Goal: Task Accomplishment & Management: Manage account settings

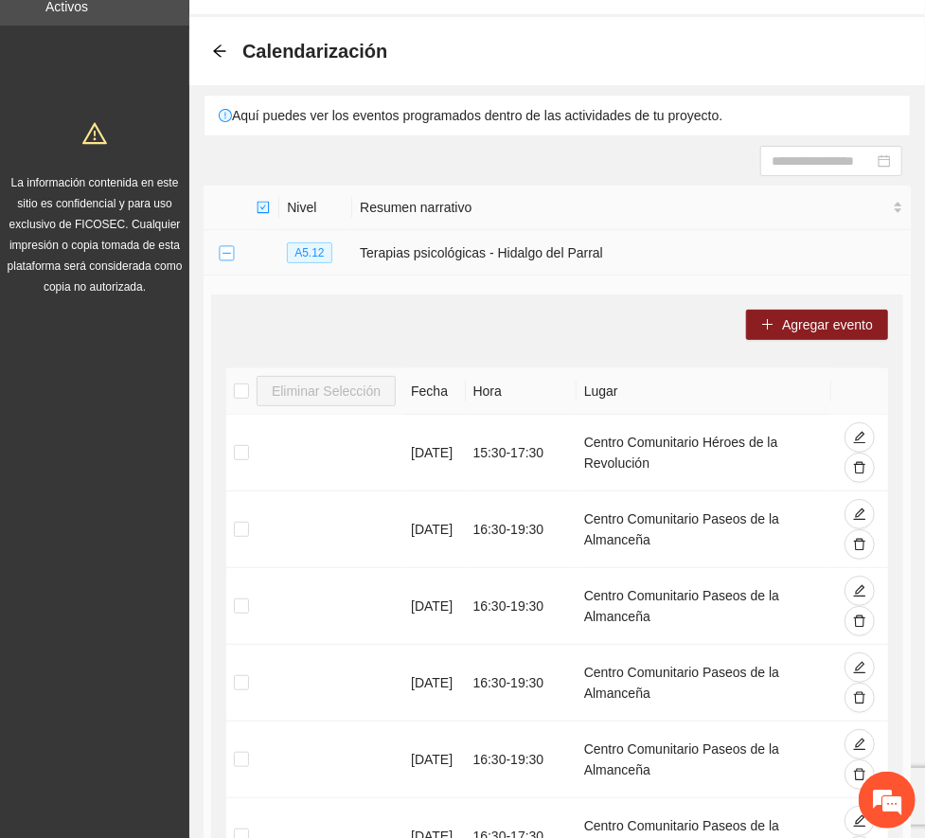
click at [225, 250] on button "Collapse row" at bounding box center [226, 253] width 15 height 15
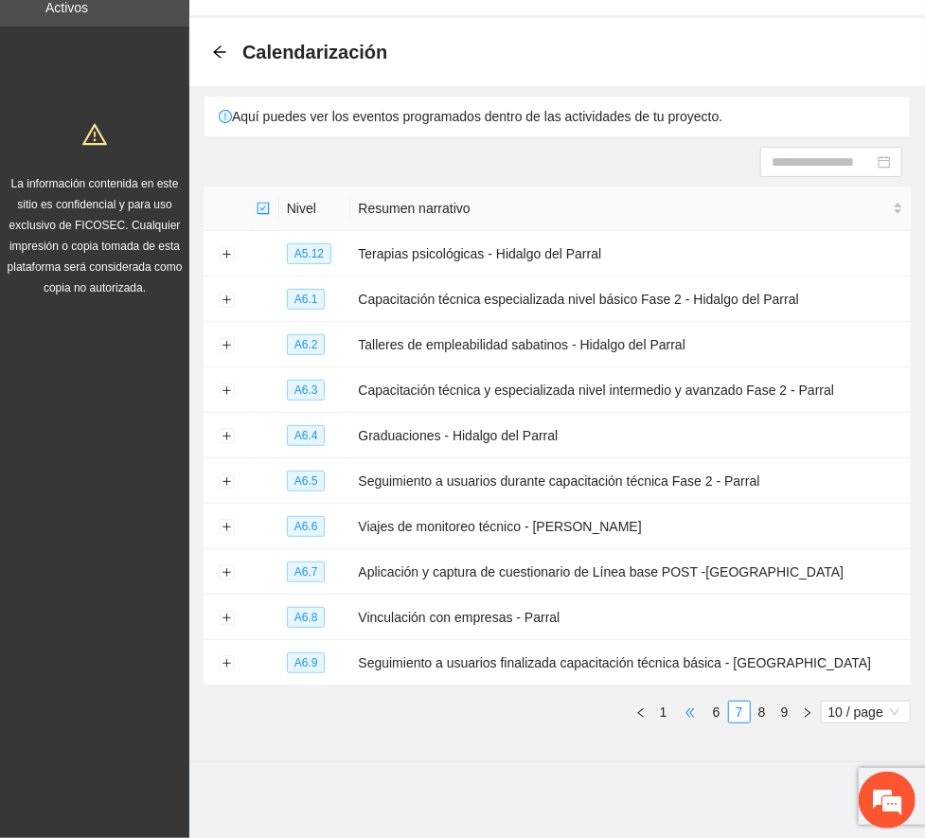
click at [675, 710] on span "•••" at bounding box center [690, 711] width 30 height 23
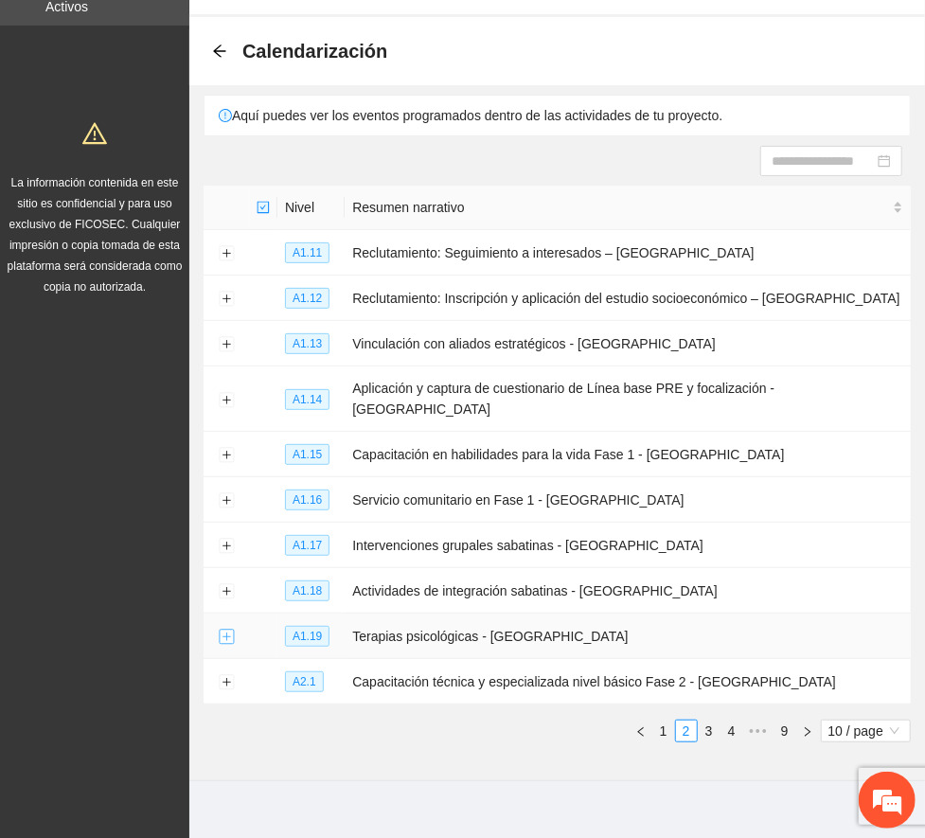
click at [227, 629] on button "Expand row" at bounding box center [226, 636] width 15 height 15
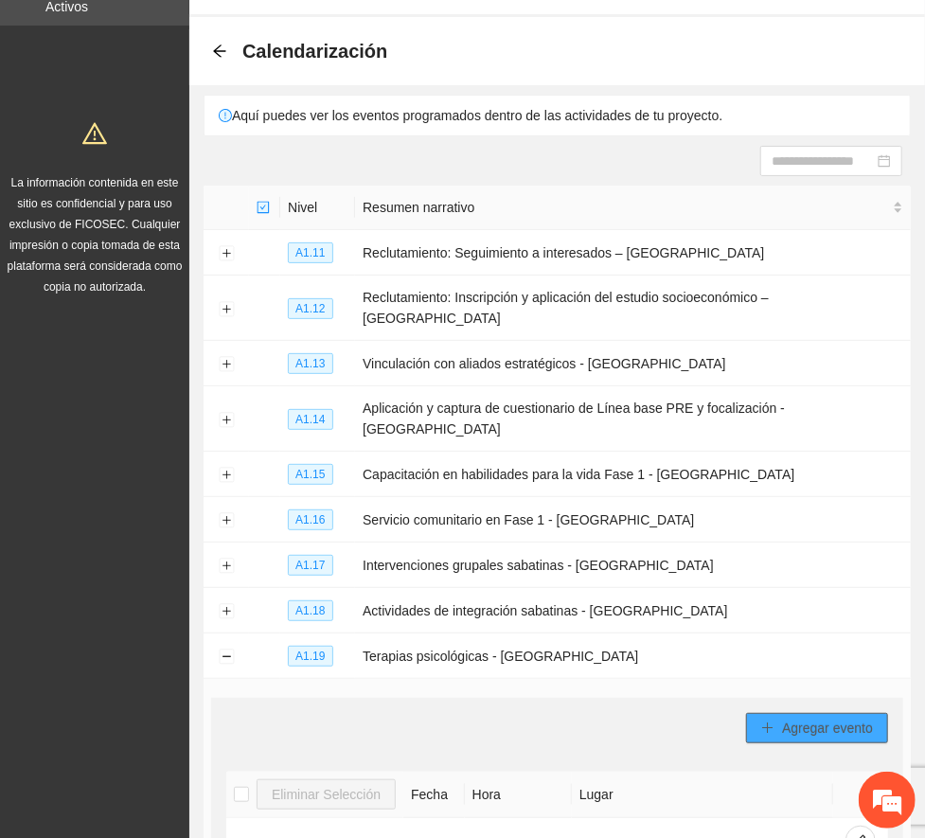
click at [857, 717] on span "Agregar evento" at bounding box center [827, 727] width 91 height 21
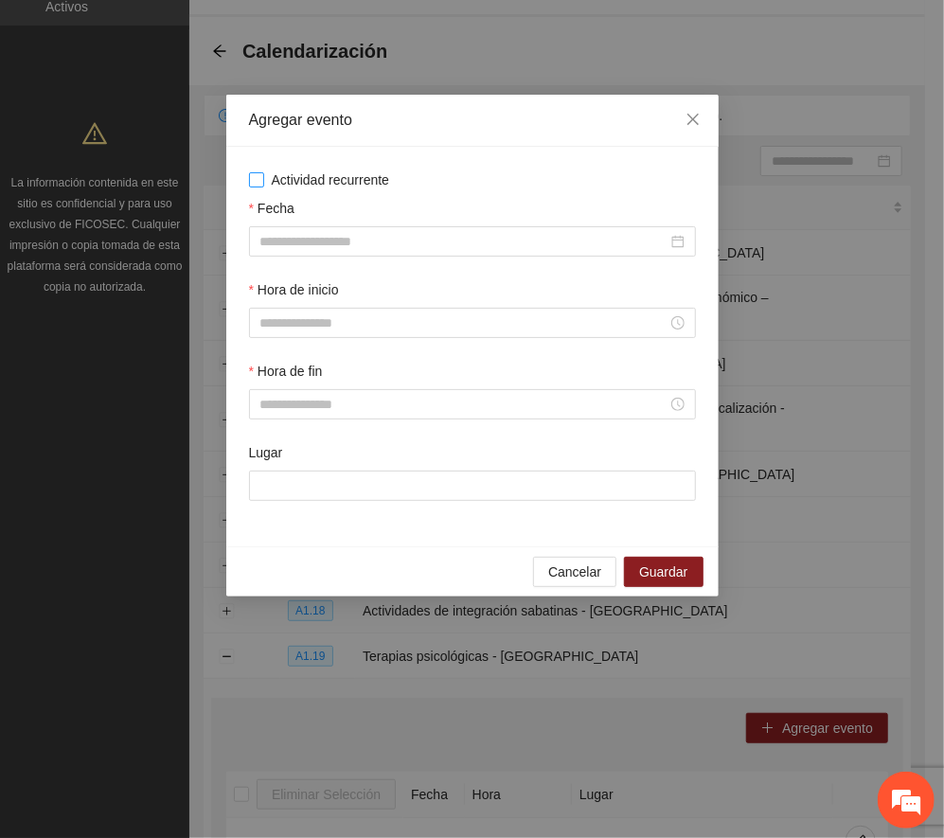
click at [367, 178] on span "Actividad recurrente" at bounding box center [330, 179] width 133 height 21
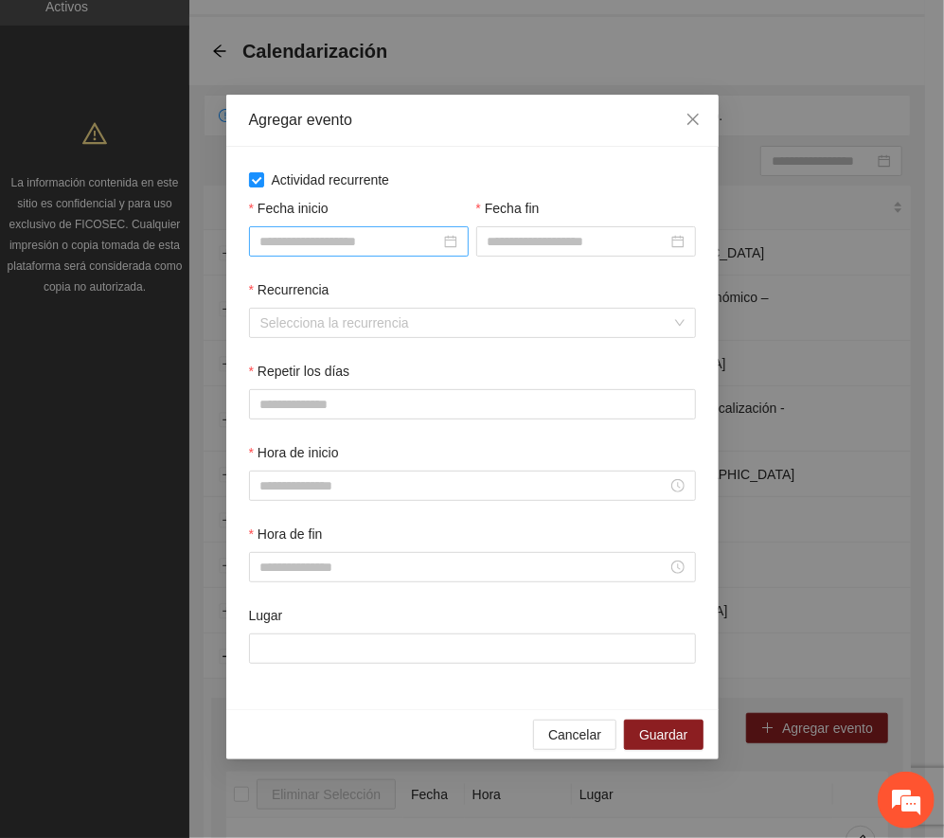
click at [383, 239] on input "Fecha inicio" at bounding box center [350, 241] width 180 height 21
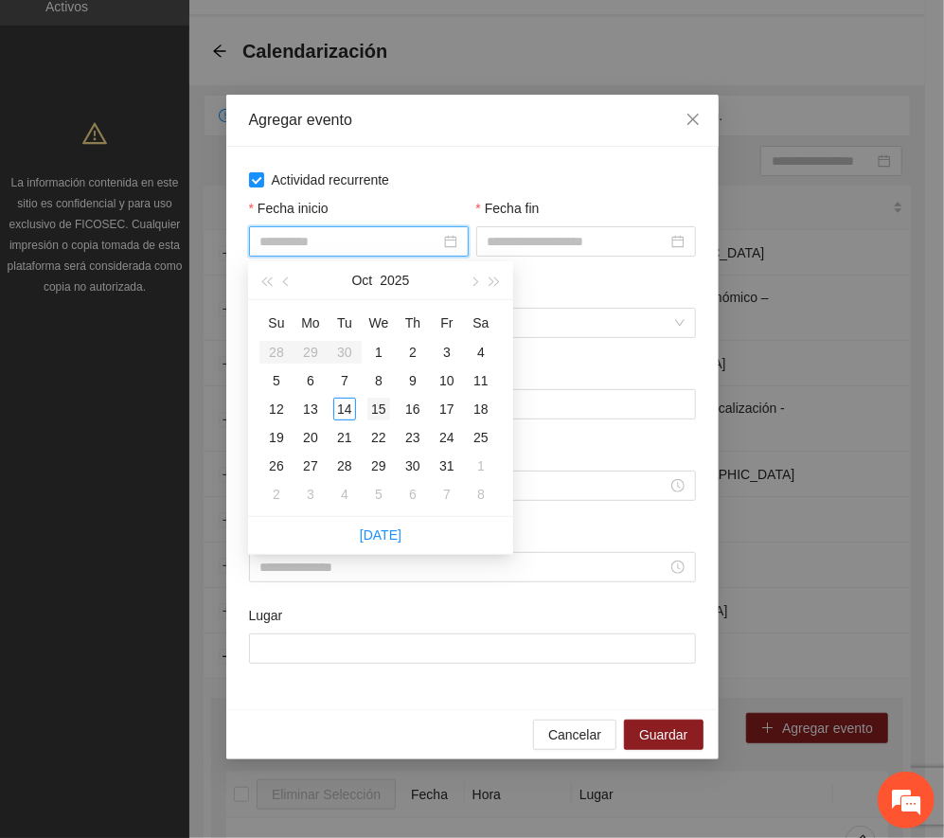
type input "**********"
click at [377, 406] on div "15" at bounding box center [378, 409] width 23 height 23
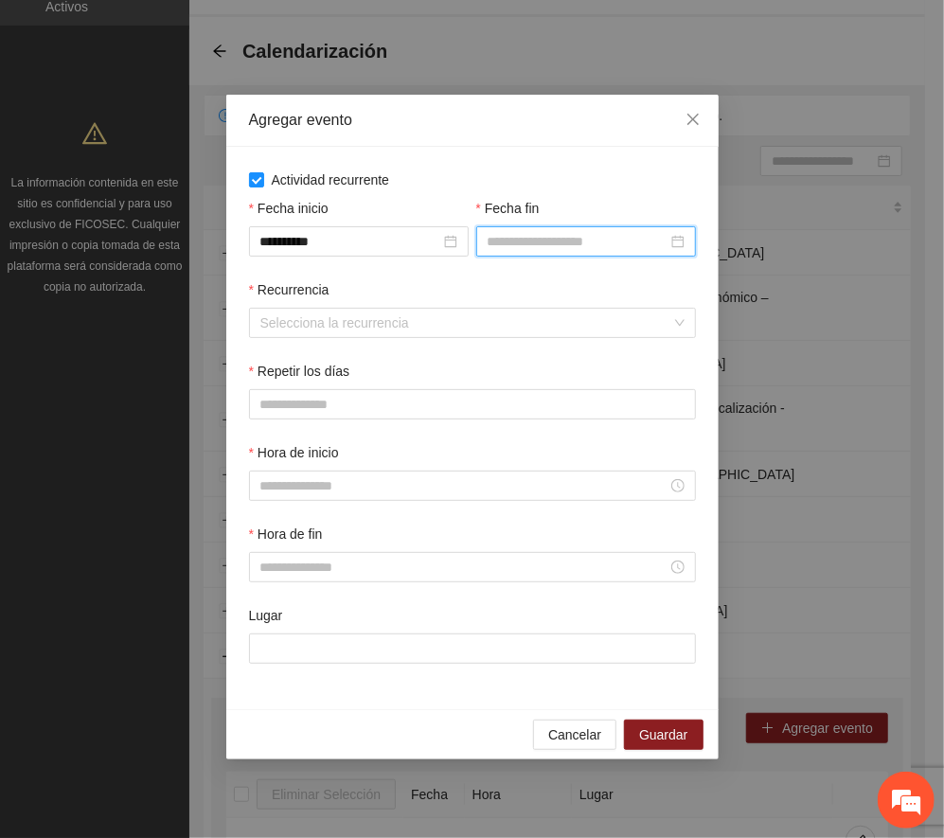
click at [538, 248] on input "Fecha fin" at bounding box center [577, 241] width 180 height 21
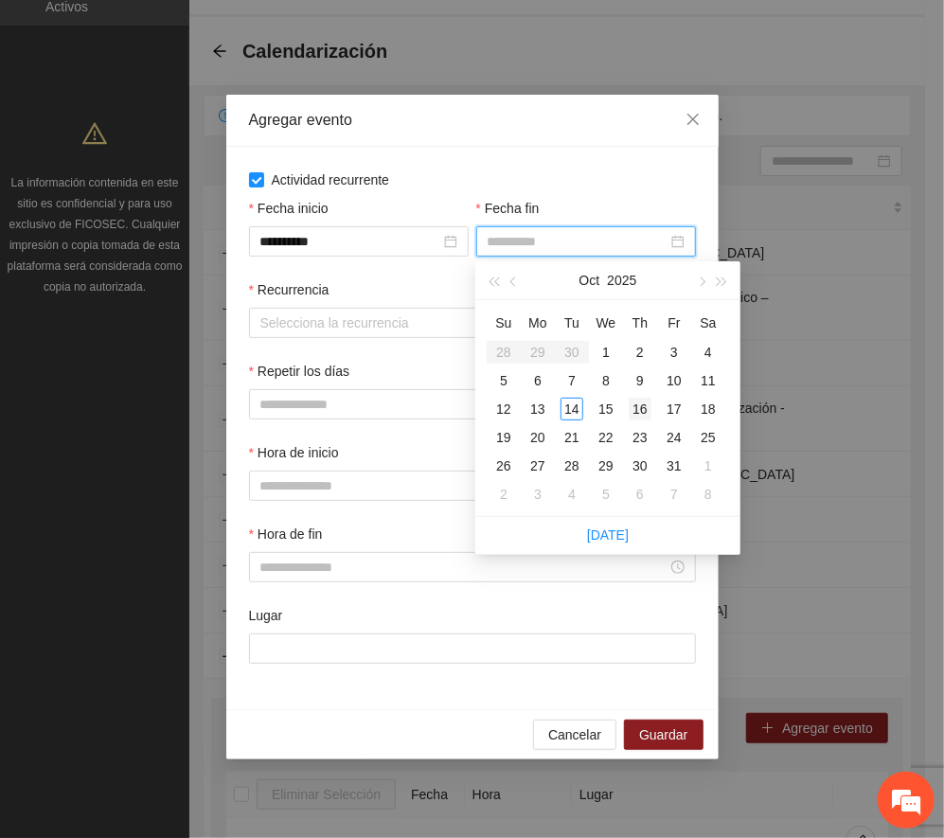
type input "**********"
click at [645, 410] on div "16" at bounding box center [639, 409] width 23 height 23
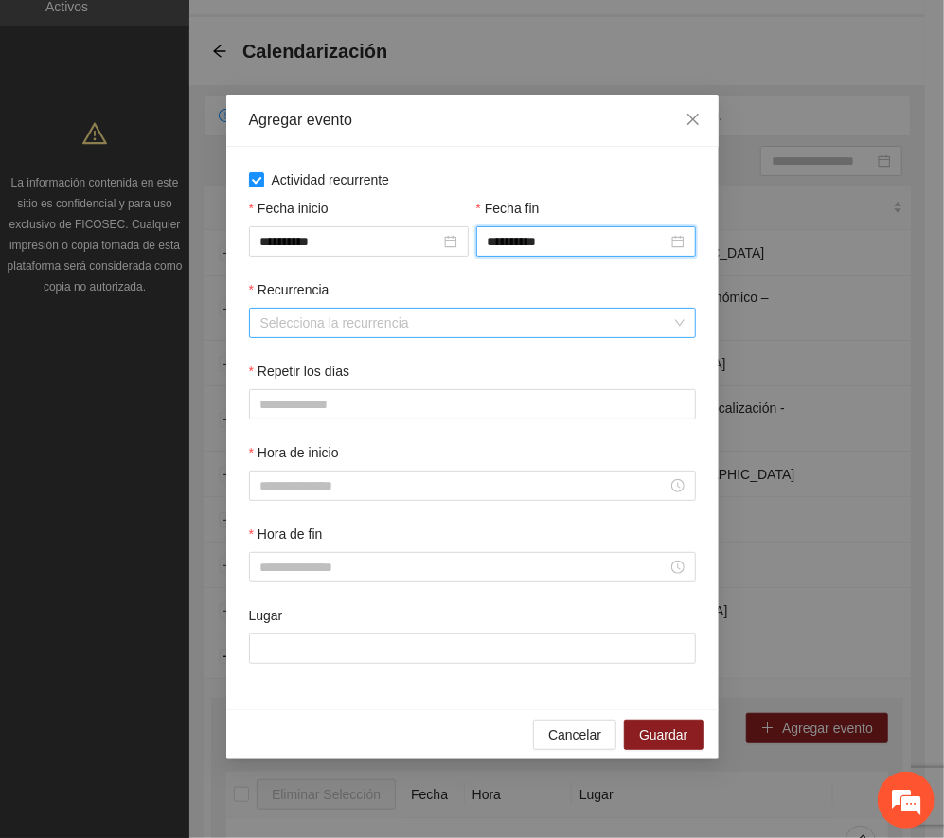
click at [349, 323] on input "Recurrencia" at bounding box center [465, 323] width 411 height 28
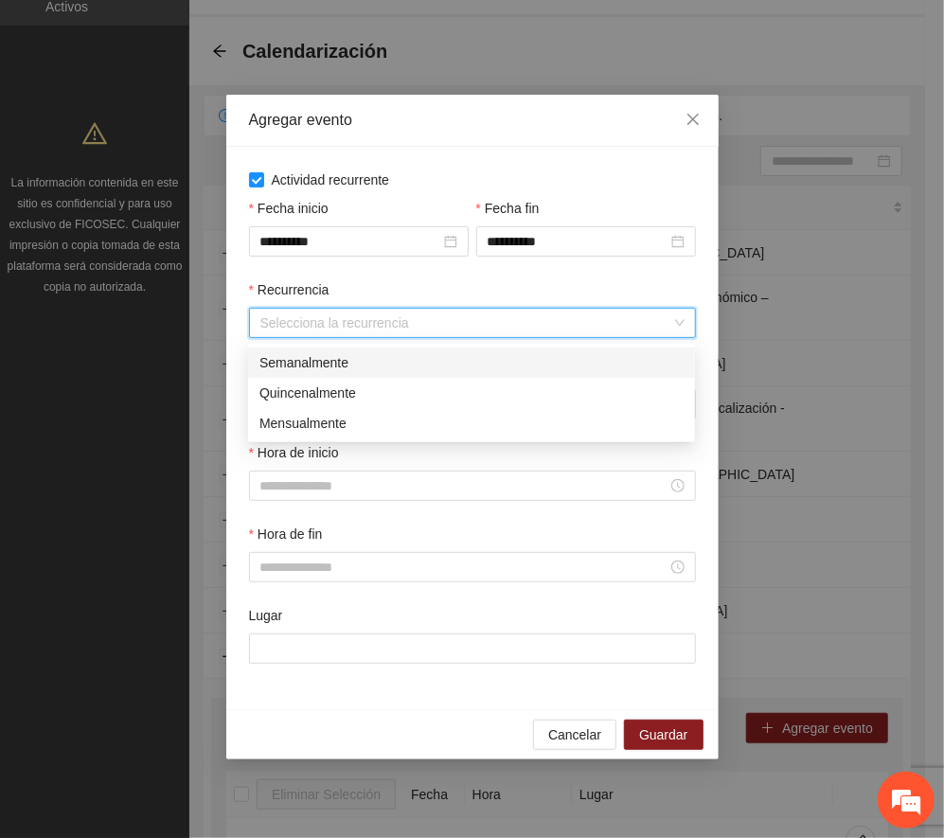
click at [339, 360] on div "Semanalmente" at bounding box center [471, 362] width 424 height 21
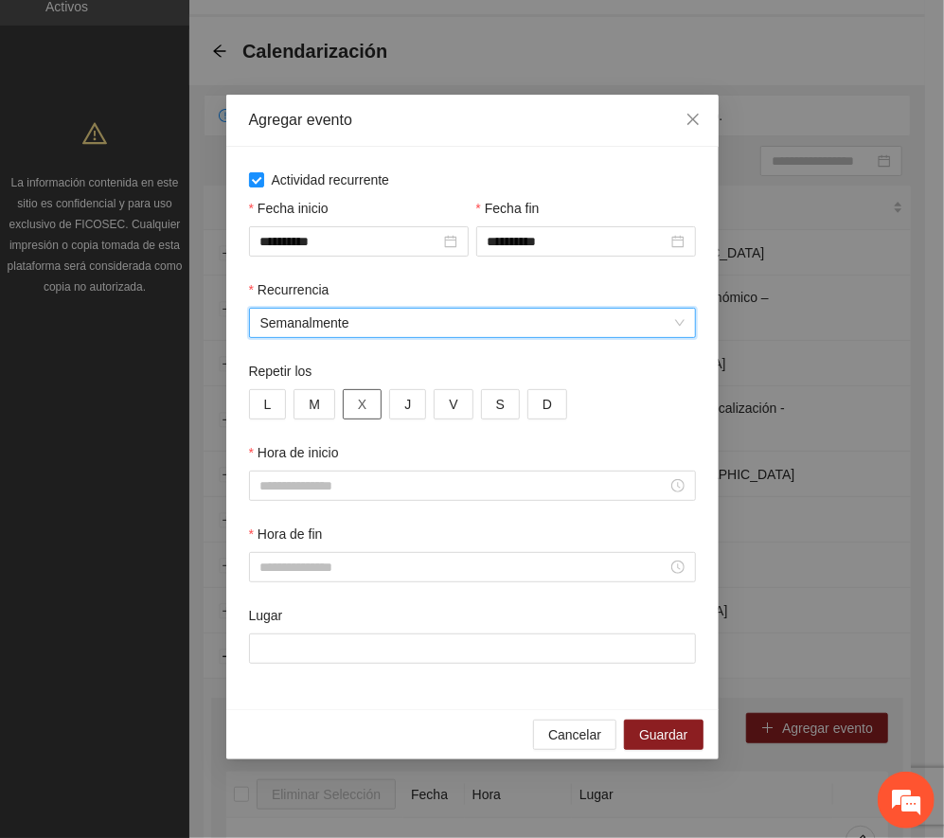
click at [369, 411] on button "X" at bounding box center [362, 404] width 39 height 30
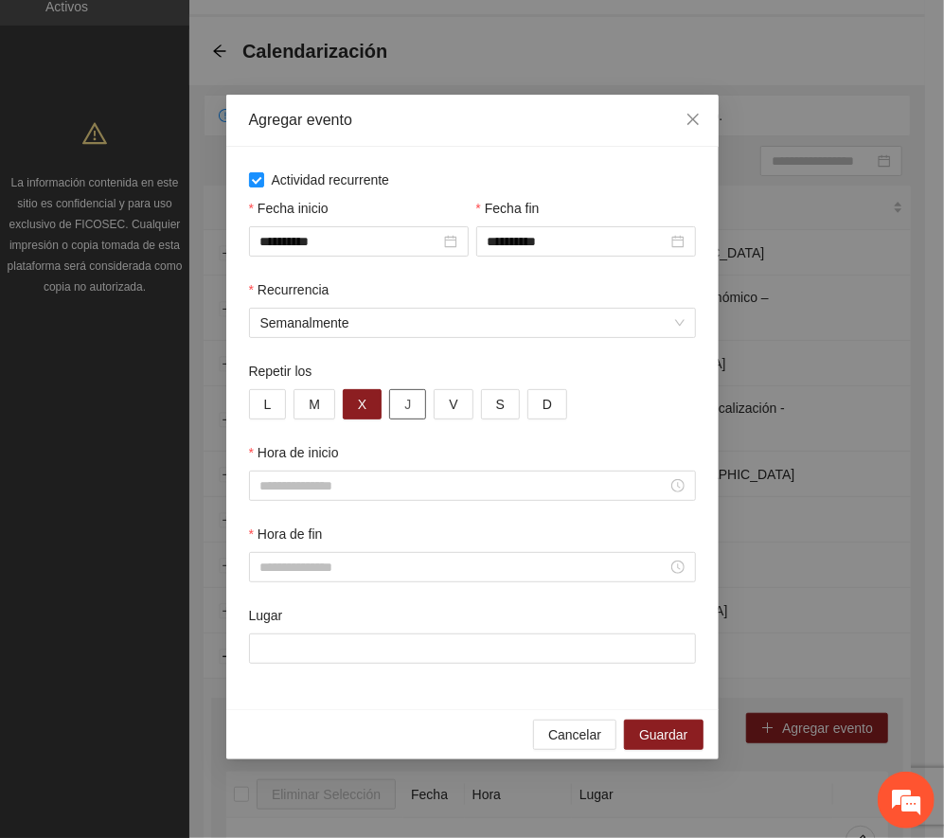
click at [395, 410] on button "J" at bounding box center [407, 404] width 37 height 30
click at [395, 490] on input "Hora de inicio" at bounding box center [463, 485] width 407 height 21
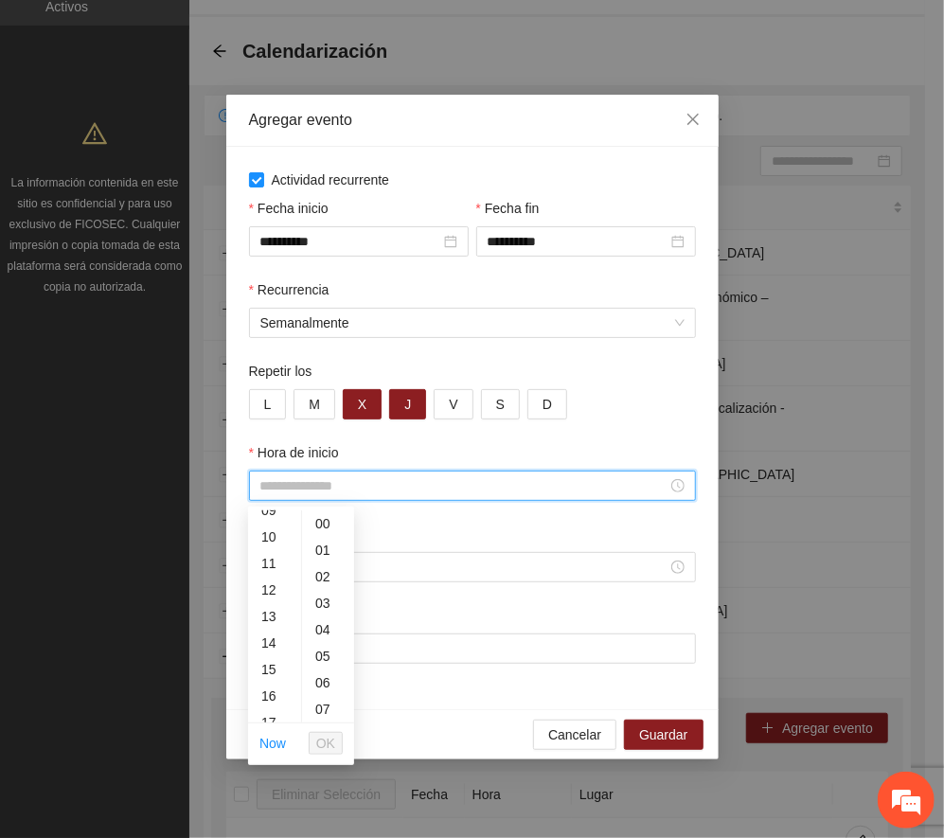
scroll to position [303, 0]
click at [266, 666] on div "17" at bounding box center [274, 671] width 53 height 27
type input "*****"
click at [329, 739] on span "OK" at bounding box center [325, 743] width 19 height 21
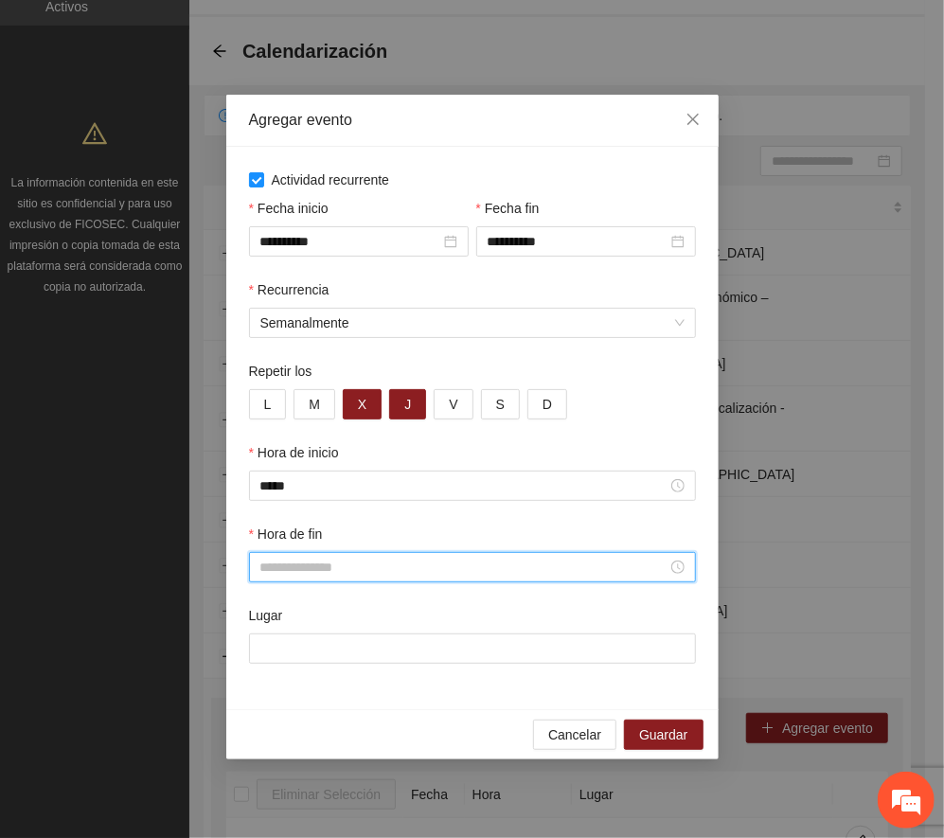
click at [308, 570] on input "Hora de fin" at bounding box center [463, 567] width 407 height 21
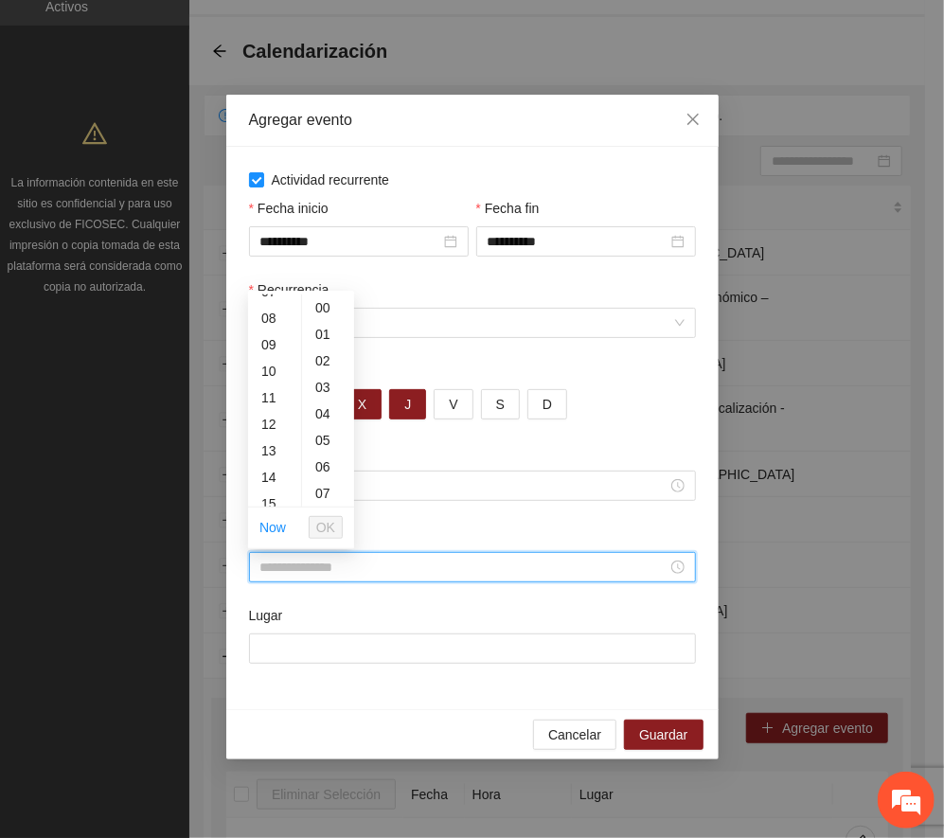
scroll to position [252, 0]
click at [265, 451] on div "19" at bounding box center [274, 458] width 53 height 27
type input "*****"
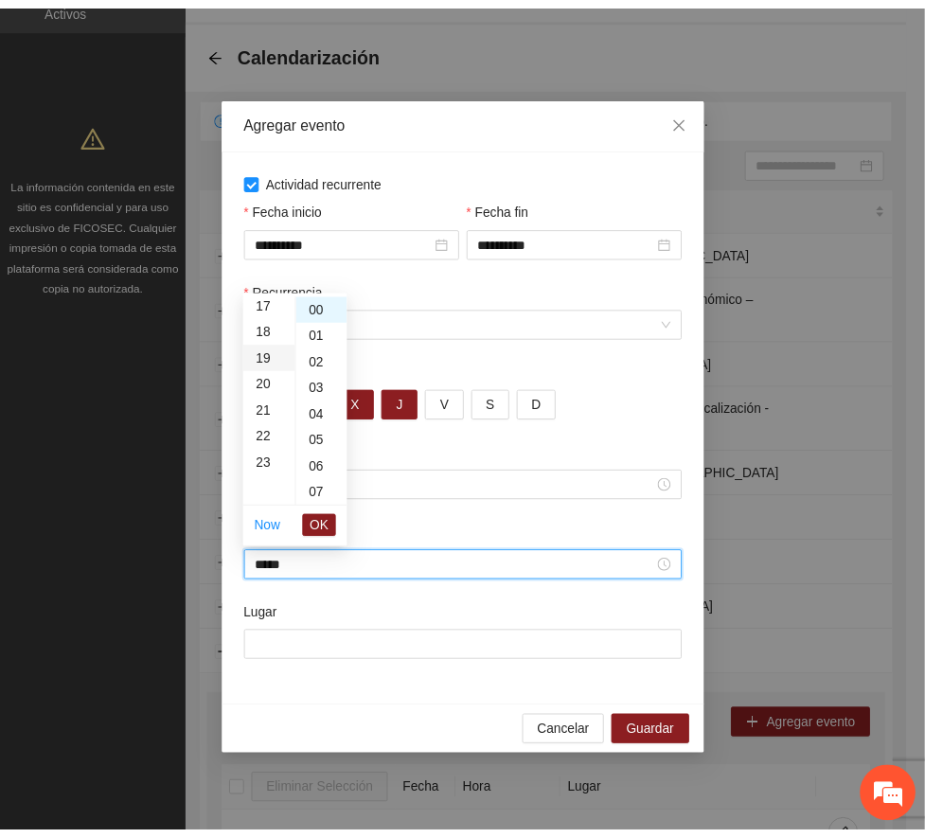
scroll to position [504, 0]
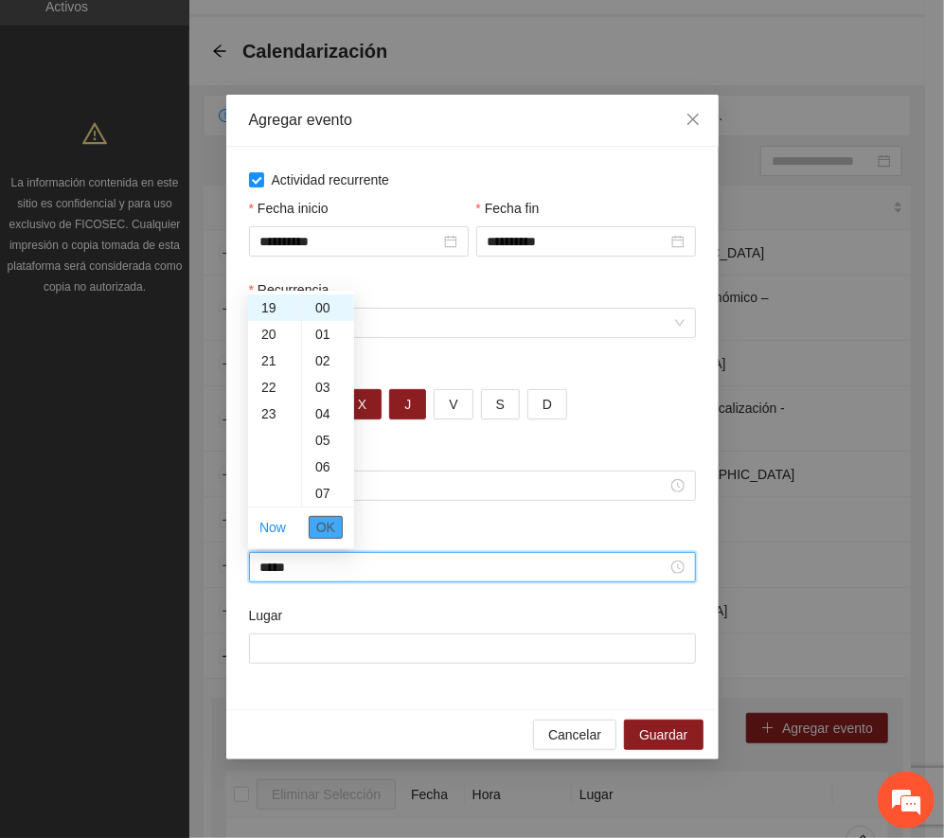
click at [329, 524] on span "OK" at bounding box center [325, 527] width 19 height 21
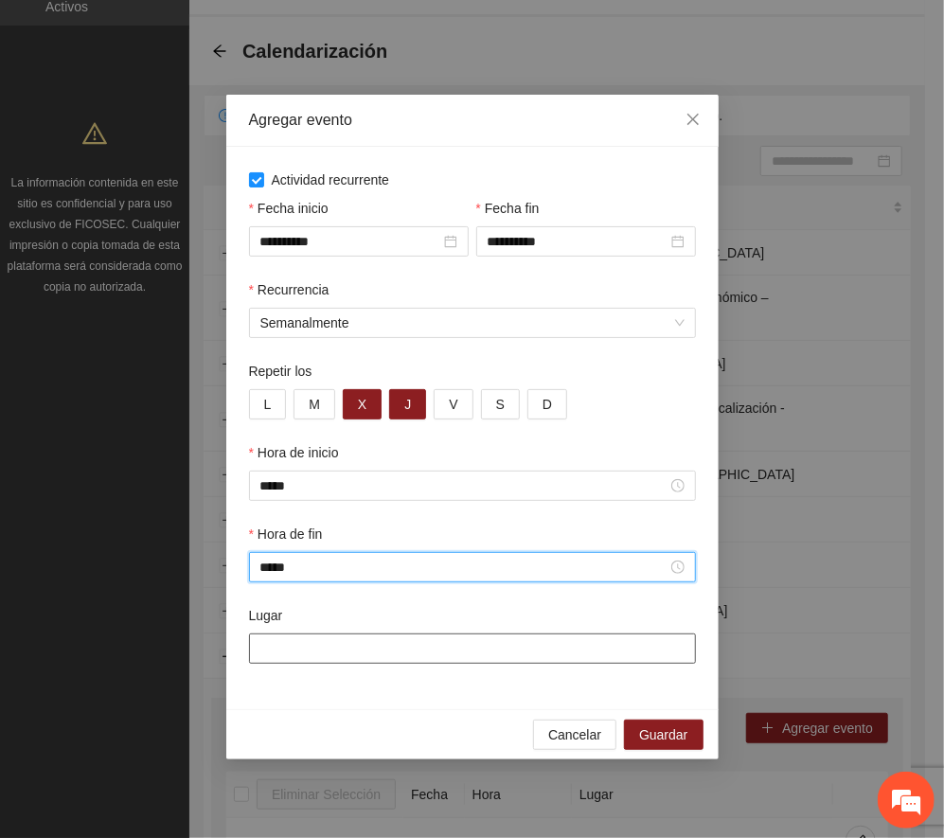
click at [375, 644] on input "Lugar" at bounding box center [472, 648] width 447 height 30
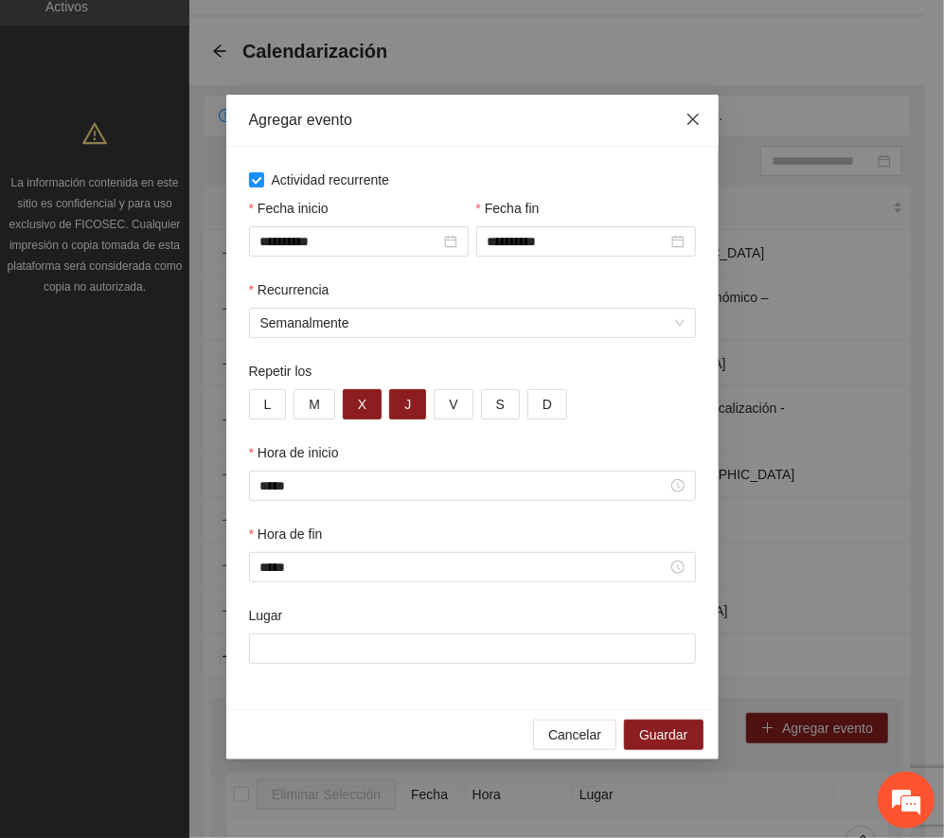
click at [689, 126] on icon "close" at bounding box center [692, 119] width 15 height 15
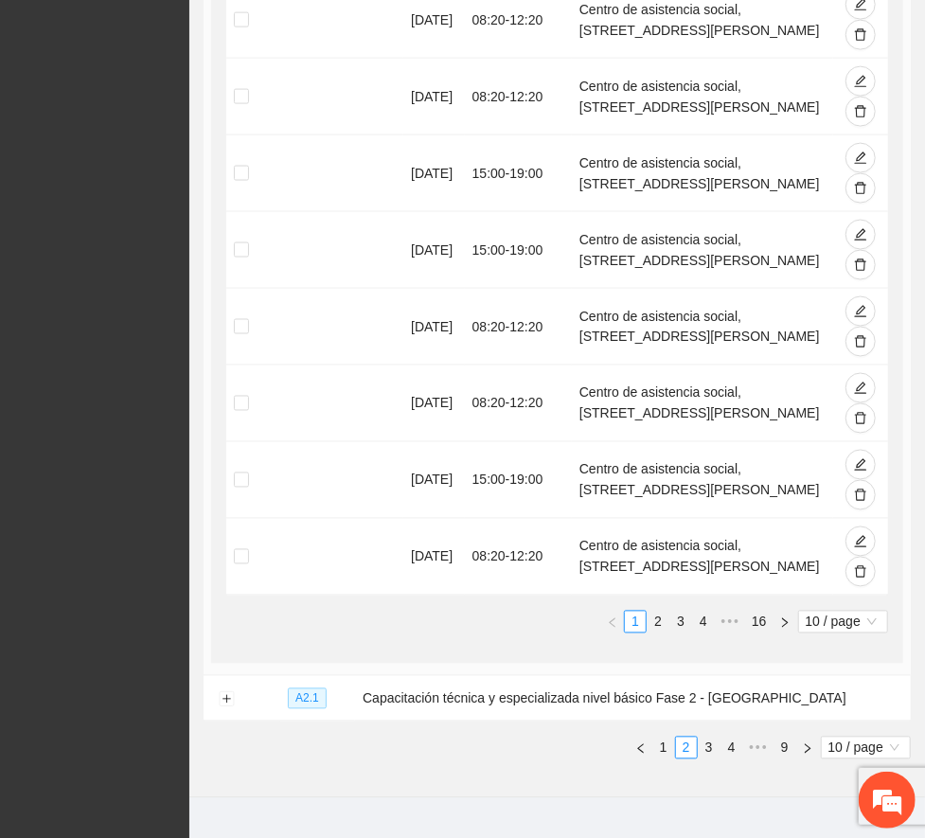
scroll to position [1052, 0]
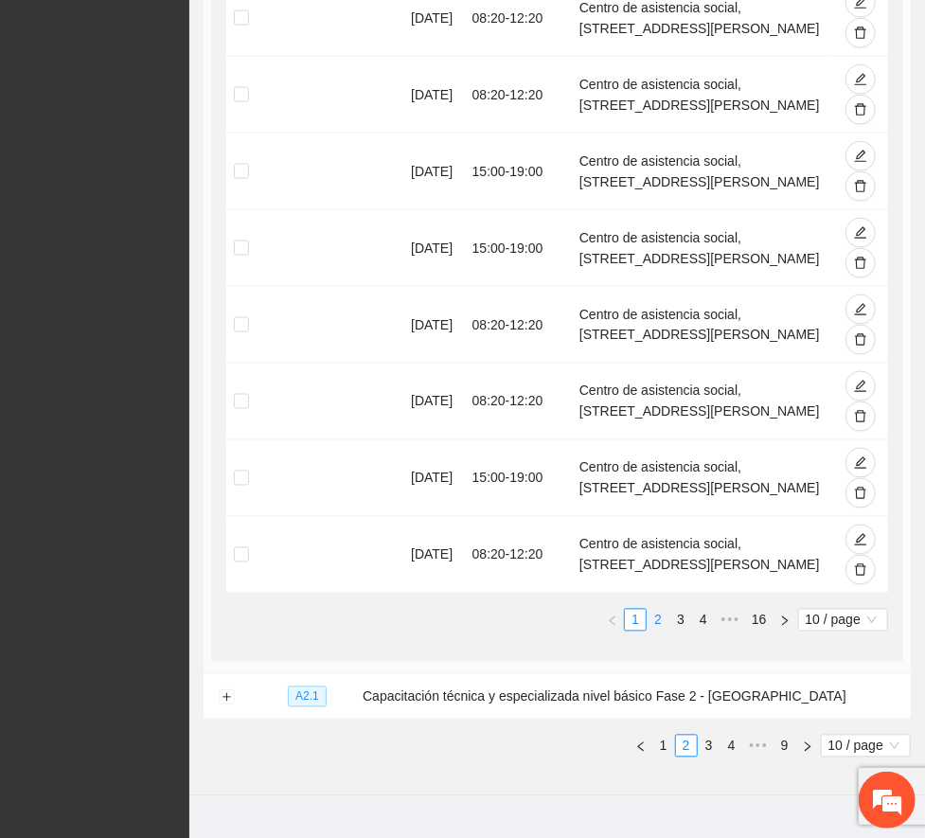
click at [647, 610] on link "2" at bounding box center [657, 620] width 21 height 21
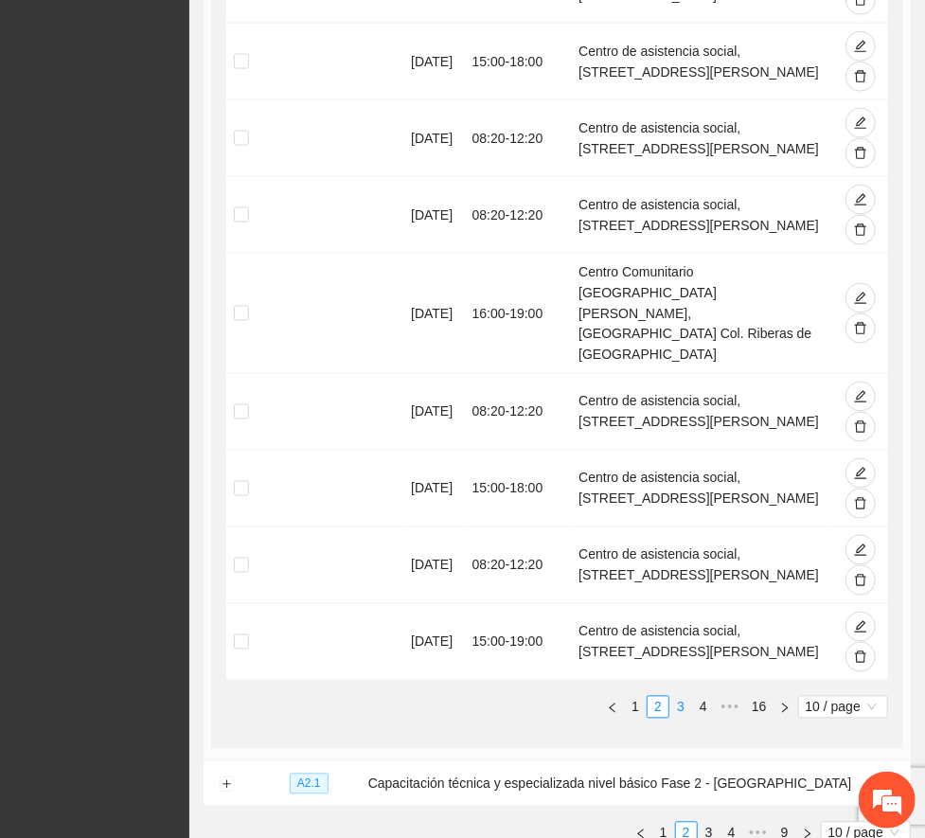
click at [670, 697] on link "3" at bounding box center [680, 707] width 21 height 21
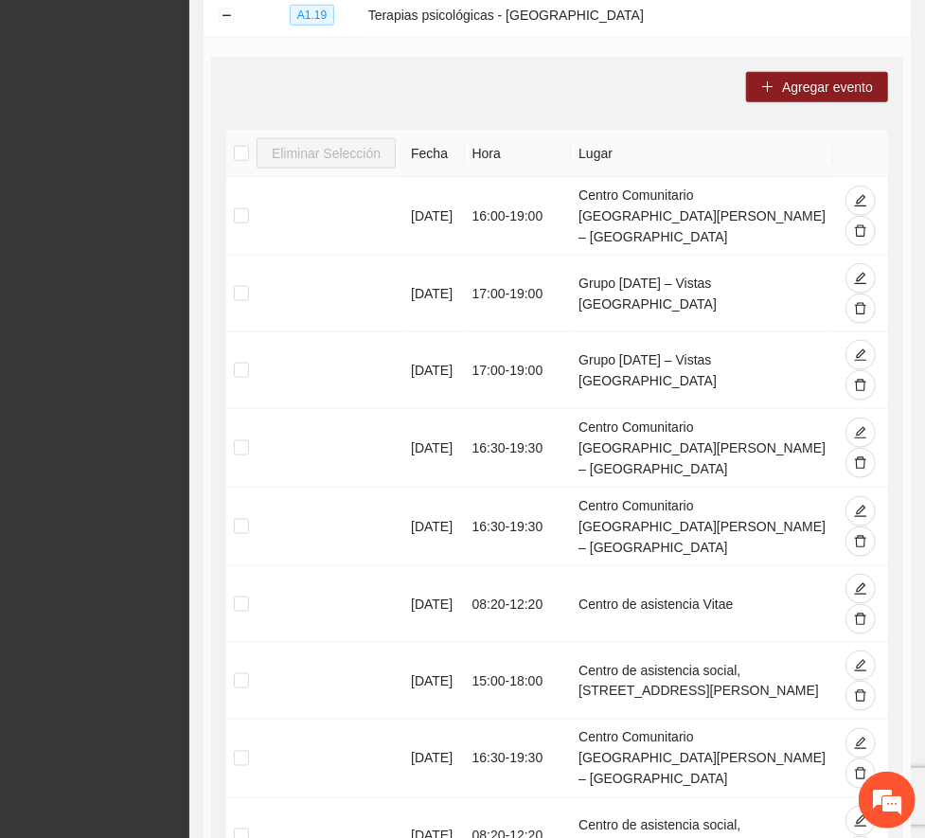
scroll to position [691, 0]
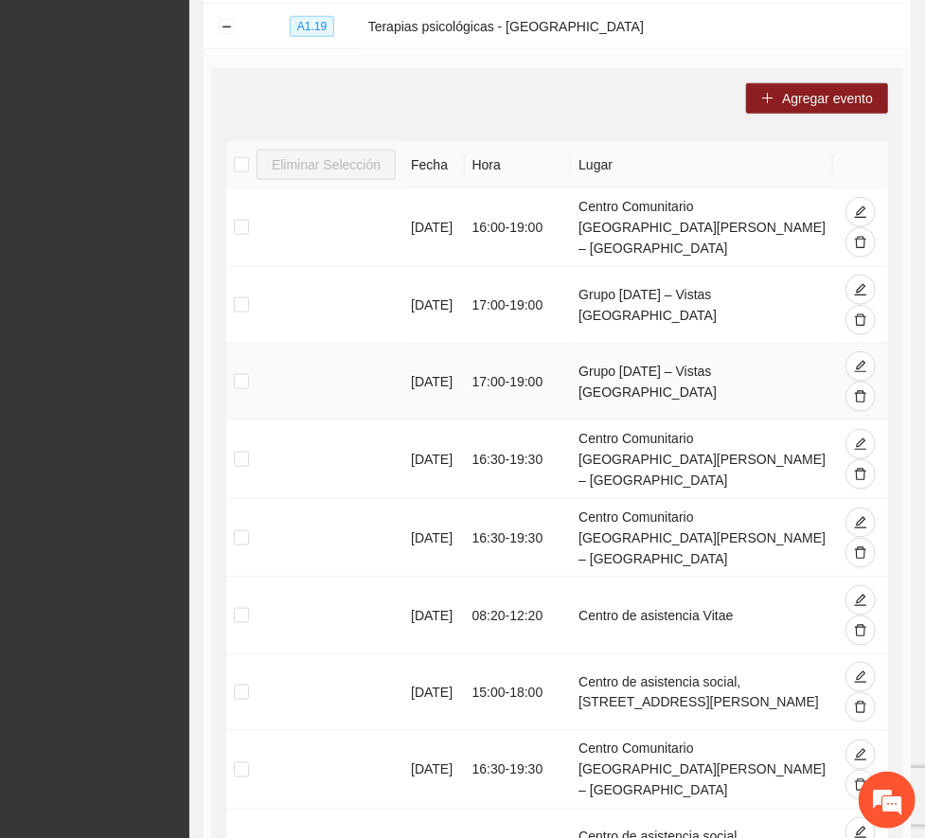
drag, startPoint x: 584, startPoint y: 329, endPoint x: 680, endPoint y: 361, distance: 100.6
click at [680, 361] on td "Grupo [DATE] – Vistas [GEOGRAPHIC_DATA]" at bounding box center [702, 382] width 262 height 77
copy td "Grupo [DATE] – Vistas [GEOGRAPHIC_DATA]"
click at [839, 88] on span "Agregar evento" at bounding box center [827, 98] width 91 height 21
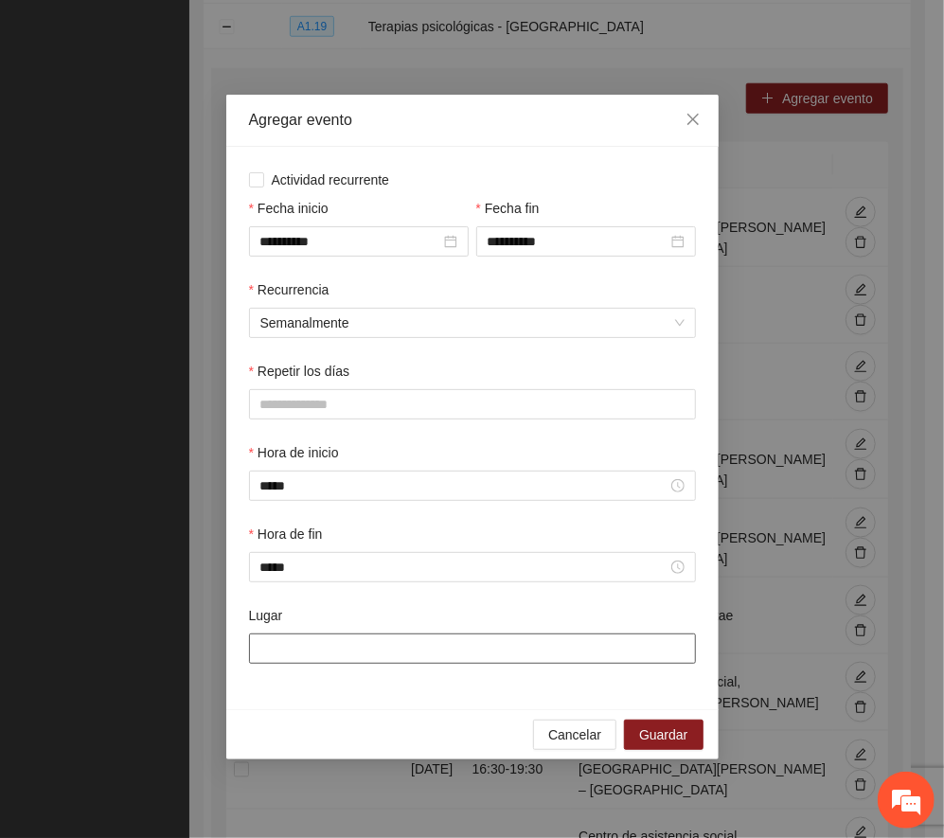
click at [387, 660] on input "Lugar" at bounding box center [472, 648] width 447 height 30
paste input "**********"
type input "**********"
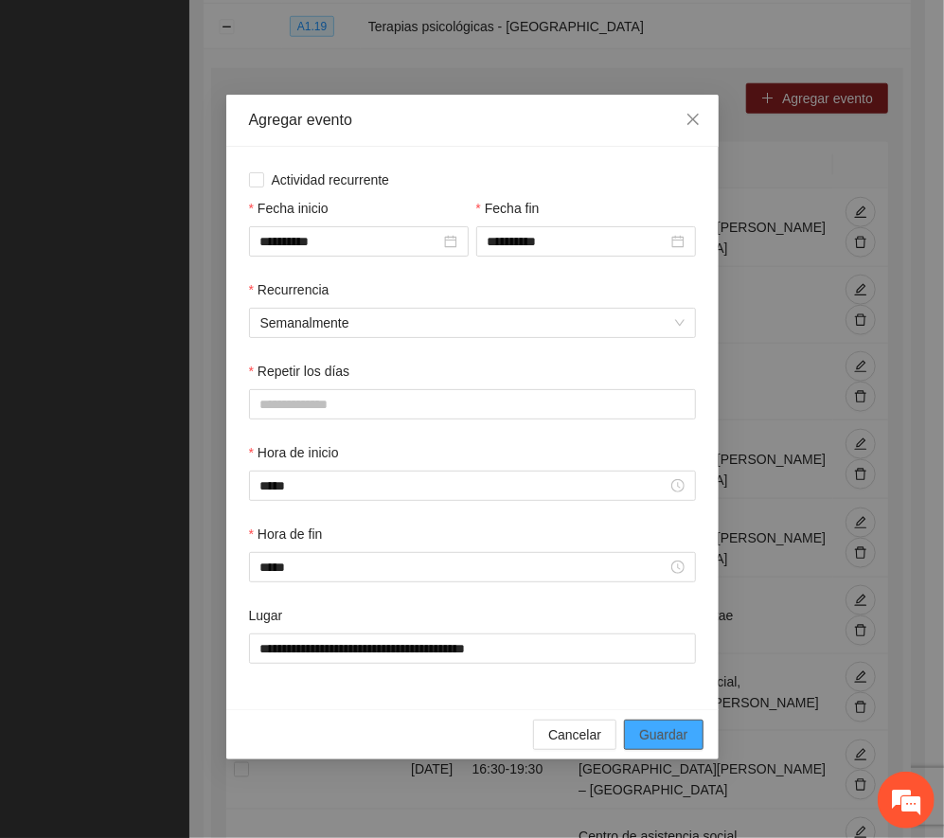
click at [671, 739] on span "Guardar" at bounding box center [663, 734] width 48 height 21
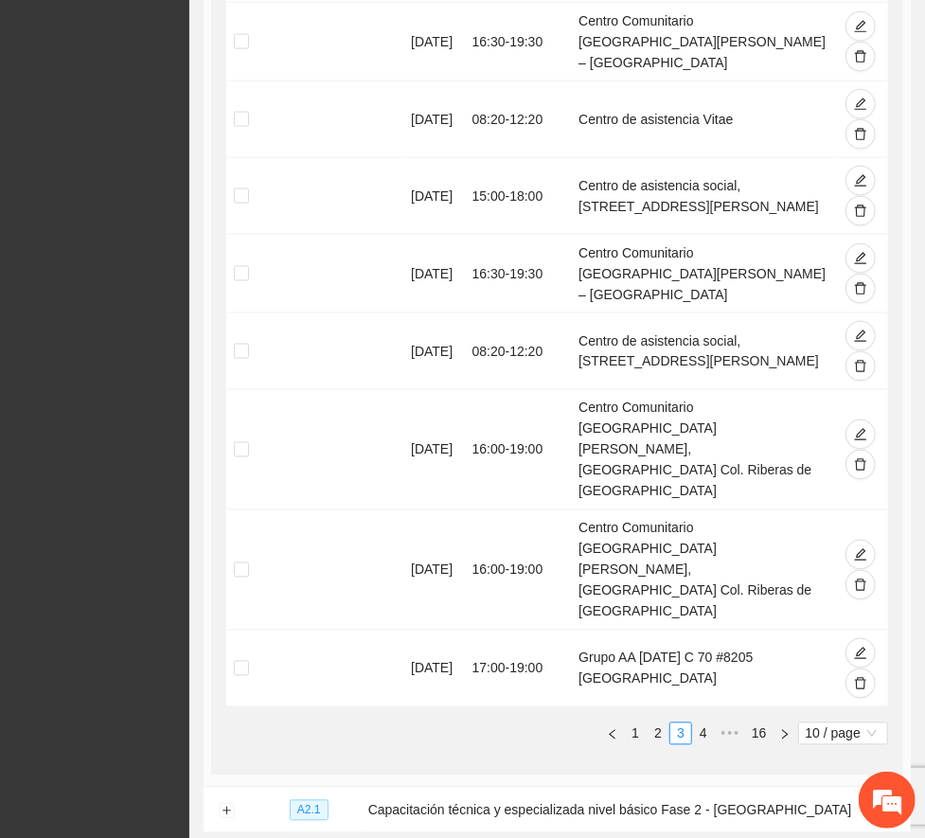
scroll to position [1056, 0]
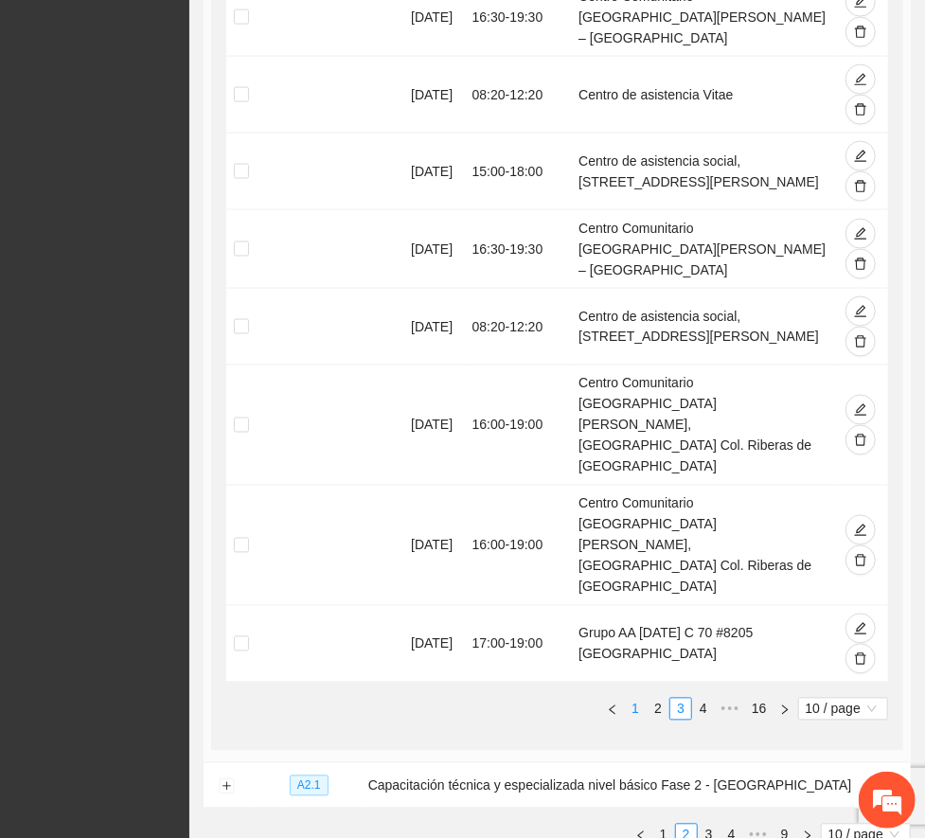
click at [625, 698] on link "1" at bounding box center [635, 708] width 21 height 21
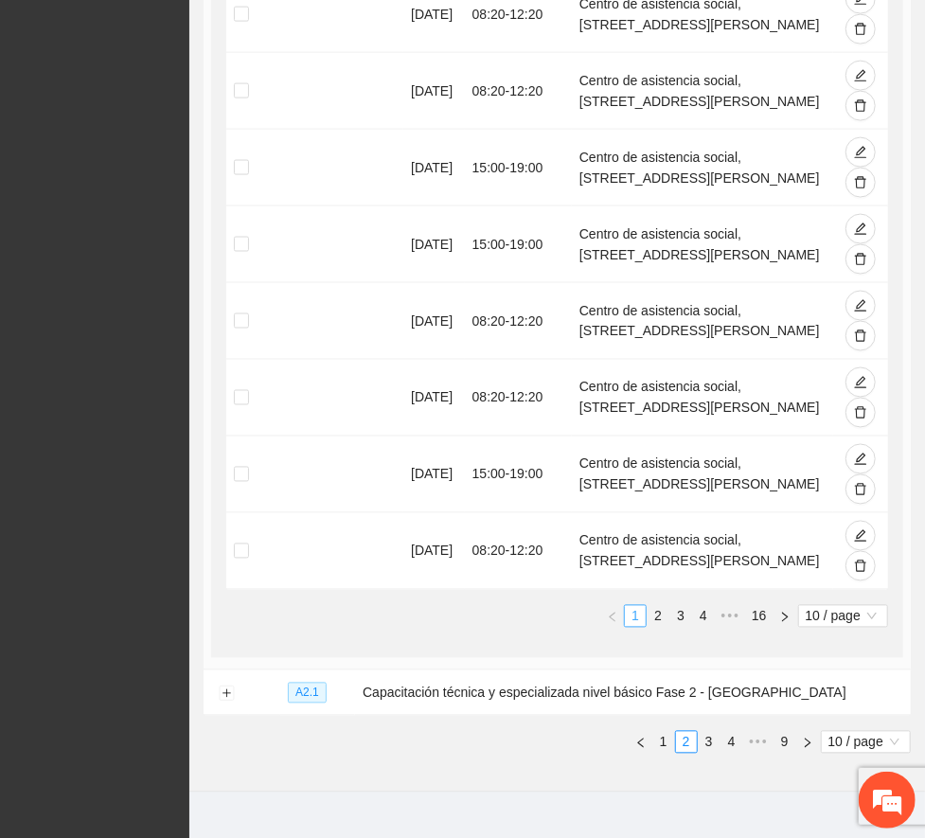
scroll to position [1052, 0]
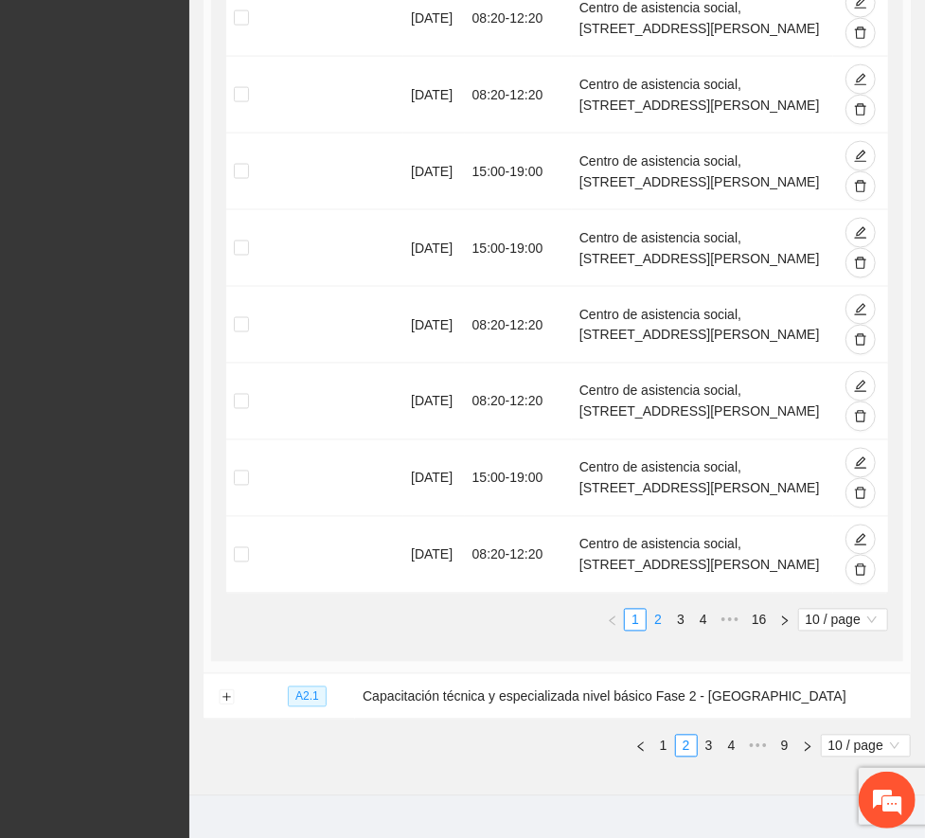
click at [647, 610] on link "2" at bounding box center [657, 620] width 21 height 21
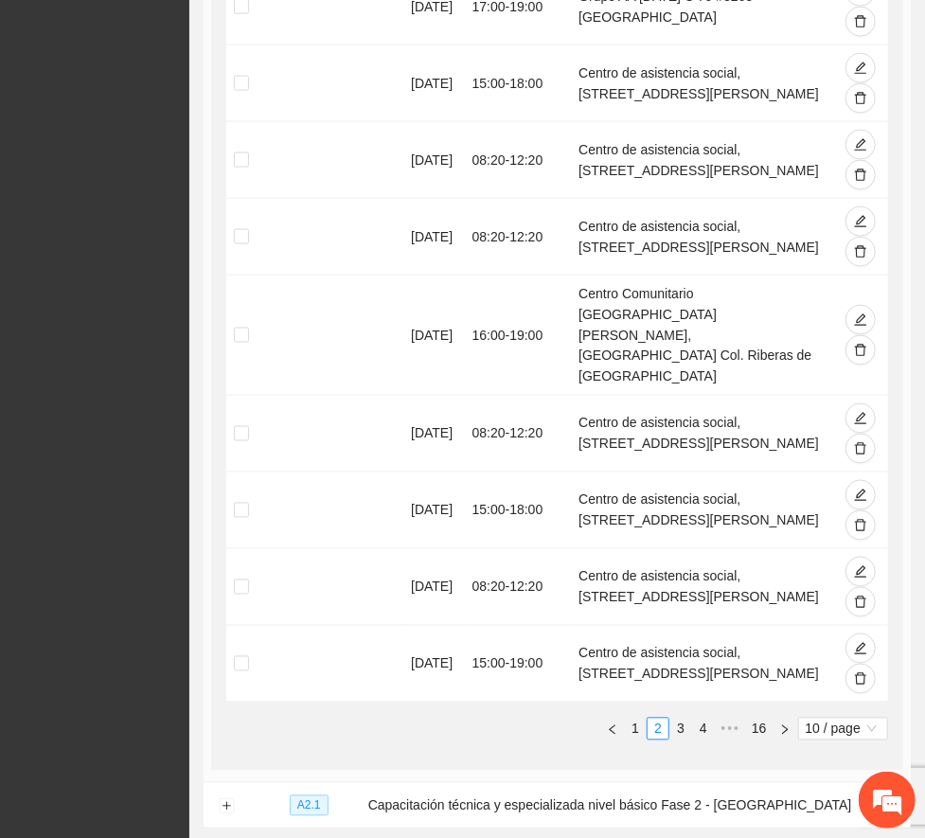
scroll to position [1028, 0]
